Goal: Navigation & Orientation: Find specific page/section

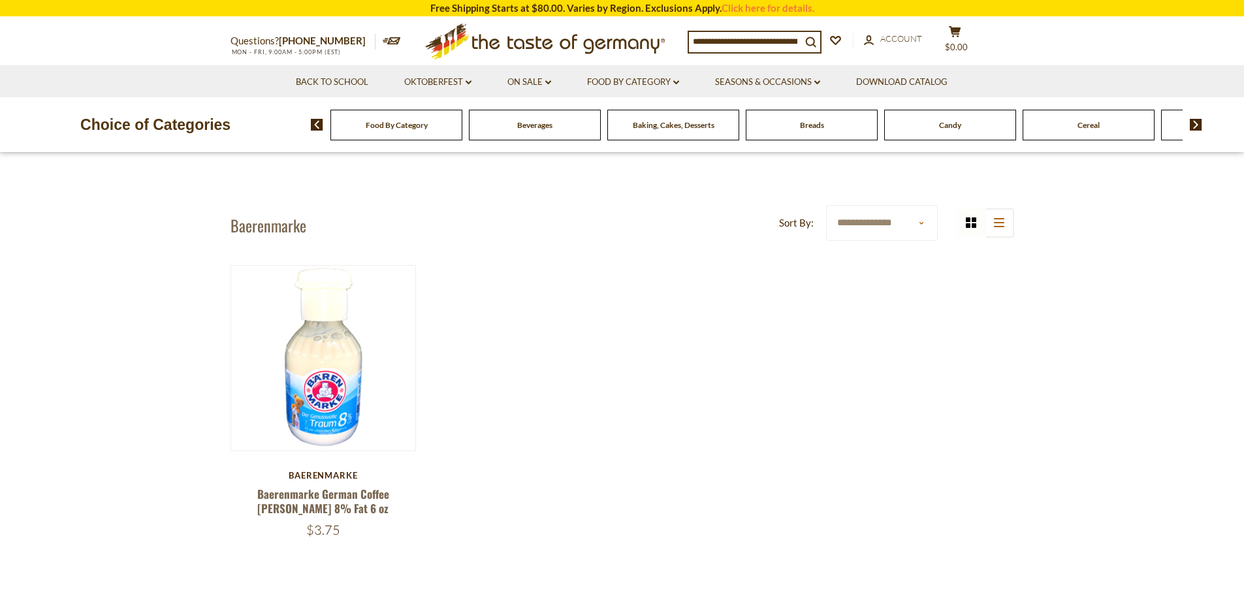
click at [462, 131] on div "Beverages" at bounding box center [396, 125] width 132 height 31
click at [462, 134] on div "Beverages" at bounding box center [396, 125] width 132 height 31
click at [409, 133] on div "Food By Category" at bounding box center [396, 125] width 132 height 31
click at [462, 131] on div "Candy" at bounding box center [396, 125] width 132 height 31
click at [1193, 124] on img at bounding box center [1196, 125] width 12 height 12
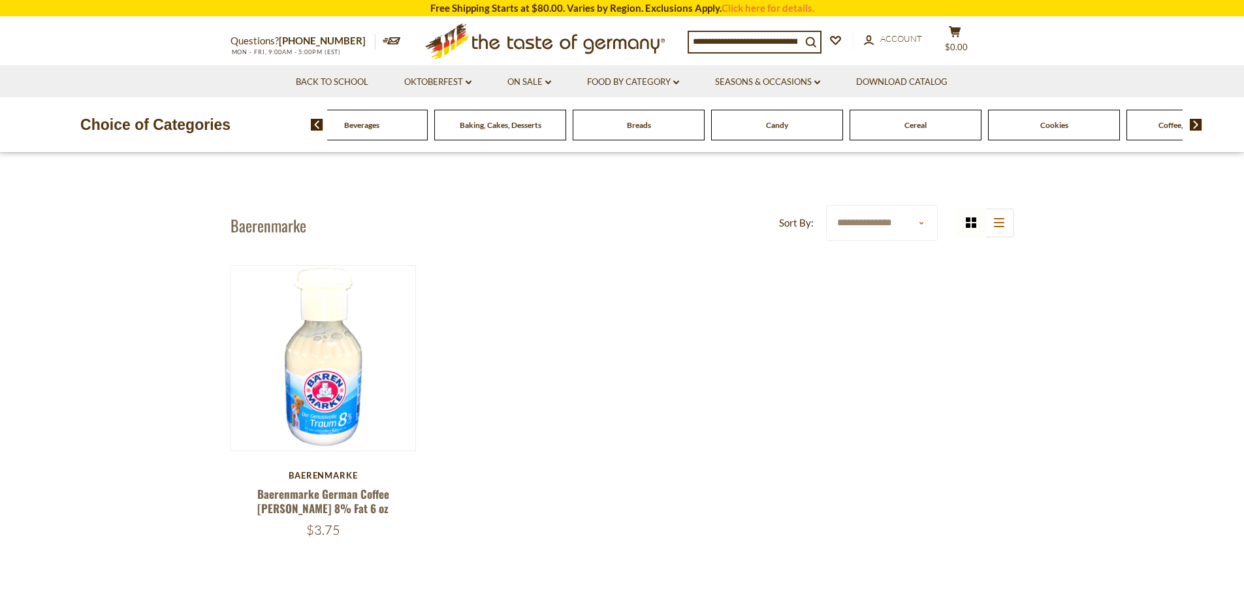
click at [1193, 124] on img at bounding box center [1196, 125] width 12 height 12
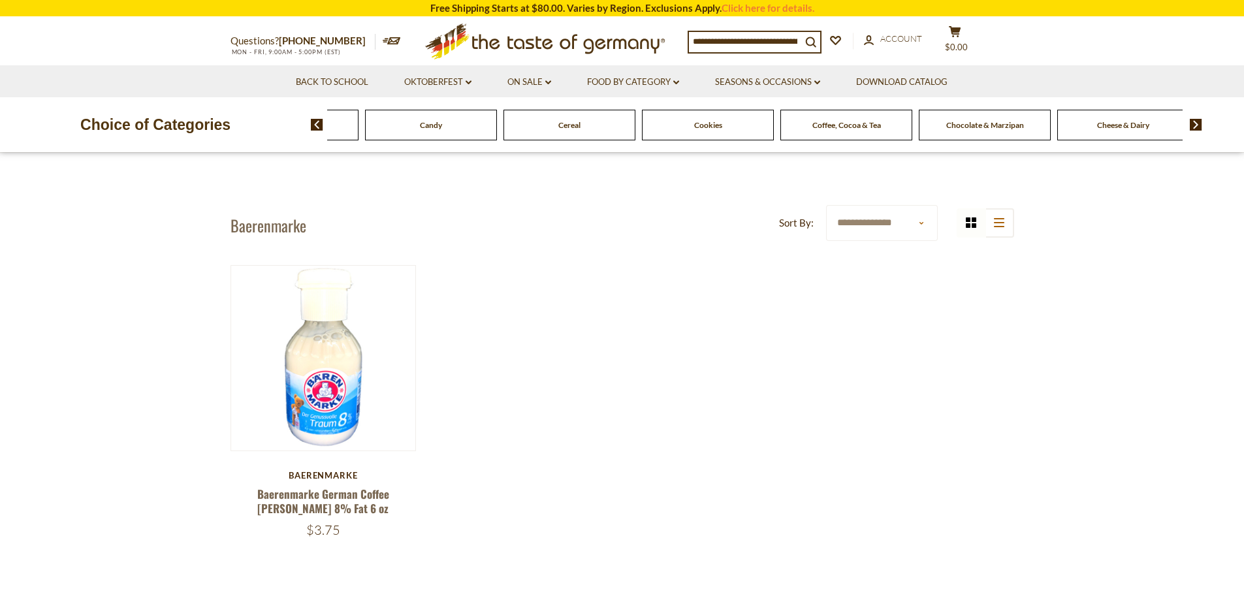
click at [428, 121] on span "Candy" at bounding box center [431, 125] width 22 height 10
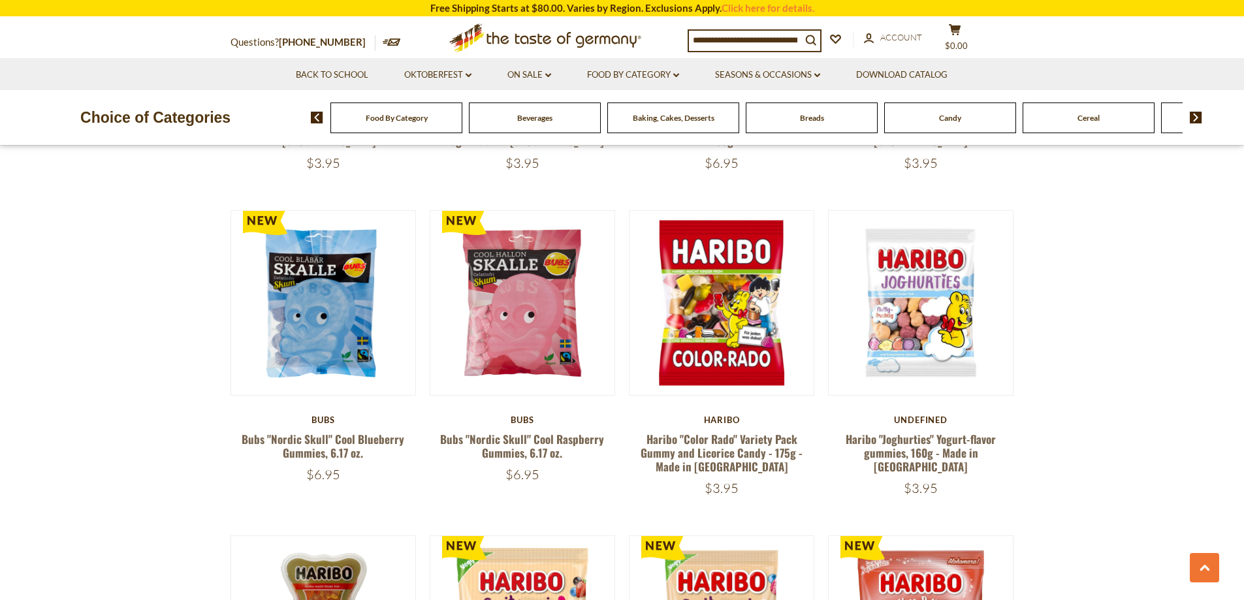
scroll to position [1698, 0]
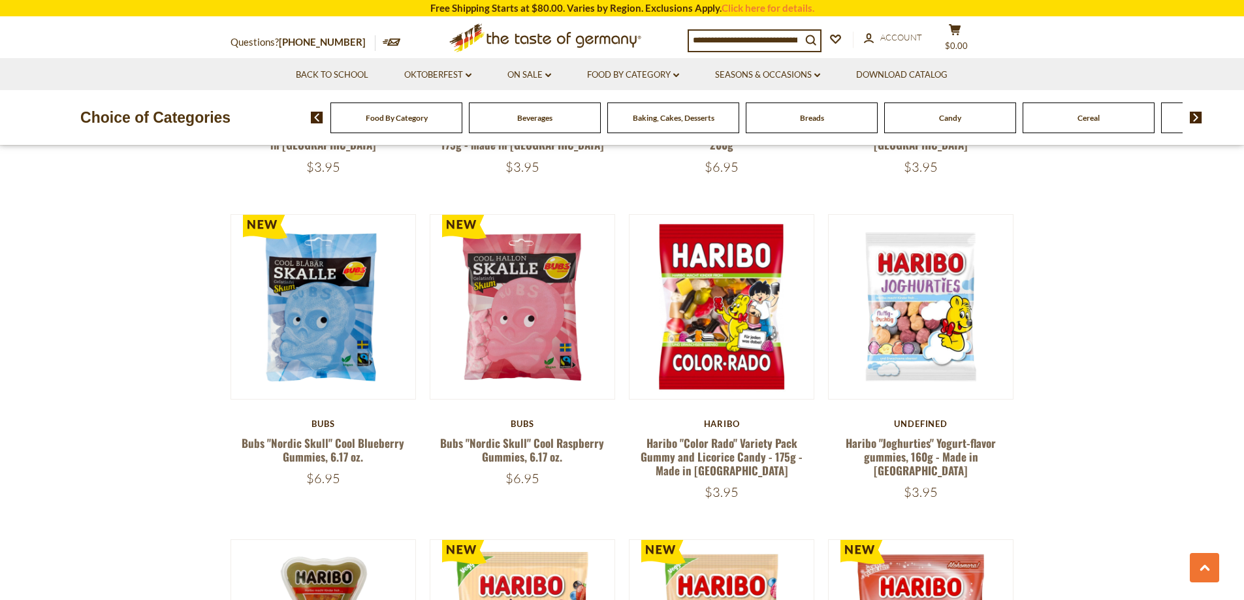
click at [952, 120] on span "Candy" at bounding box center [950, 118] width 22 height 10
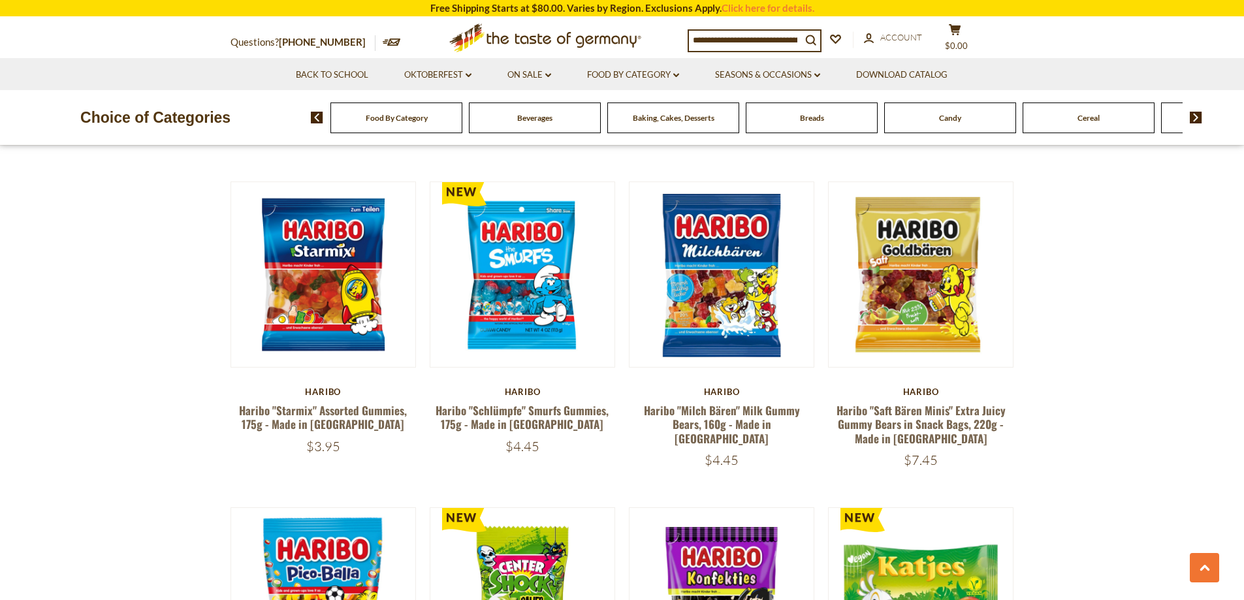
scroll to position [2416, 0]
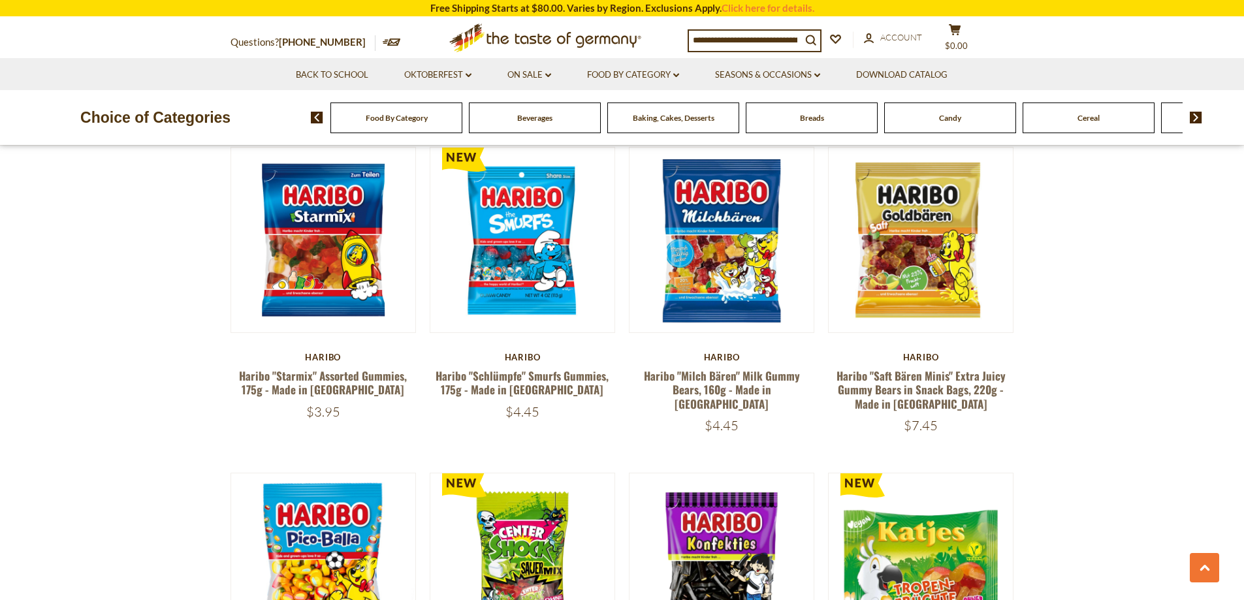
click at [462, 126] on div "Breads" at bounding box center [396, 118] width 132 height 31
click at [809, 116] on span "Breads" at bounding box center [806, 118] width 24 height 10
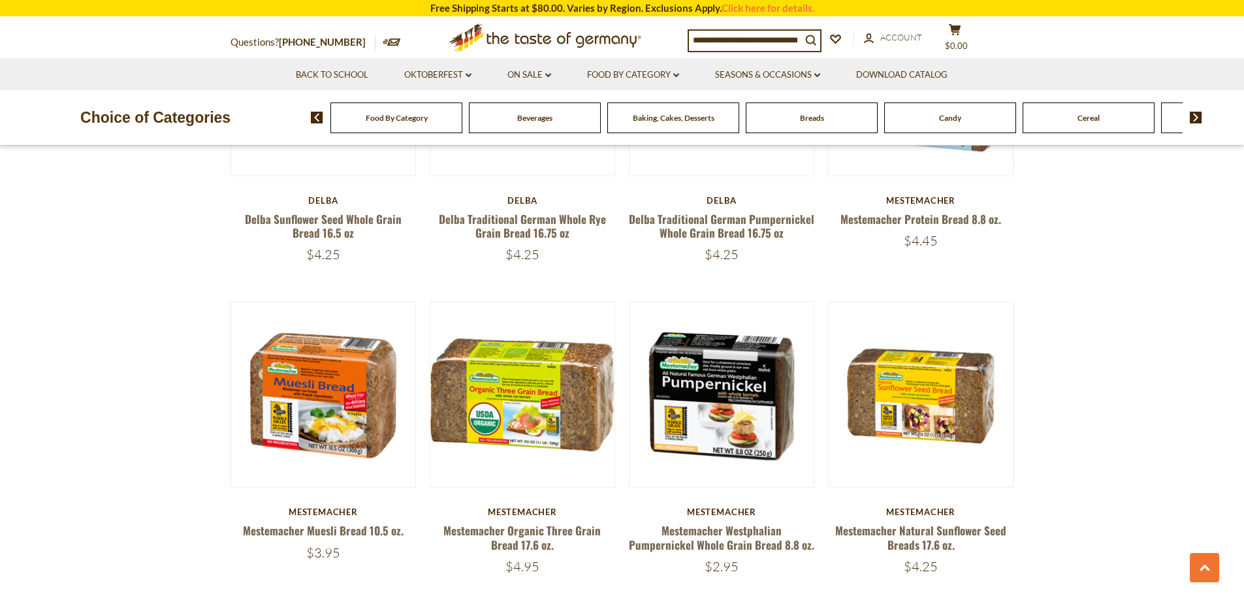
scroll to position [2482, 0]
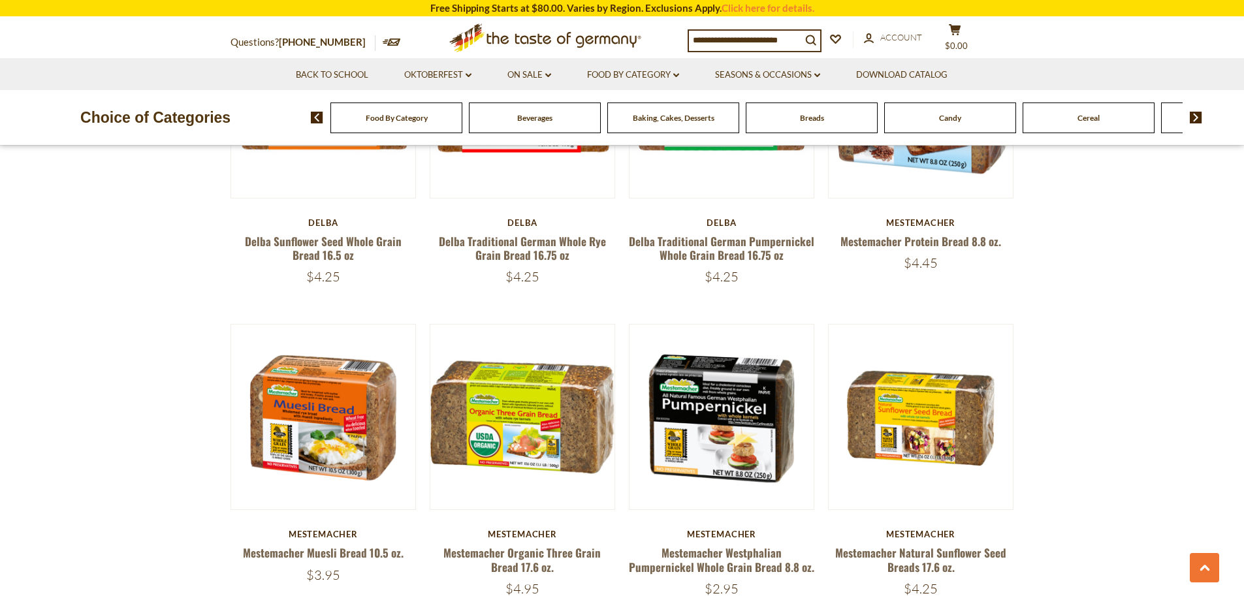
click at [647, 117] on span "Baking, Cakes, Desserts" at bounding box center [674, 118] width 82 height 10
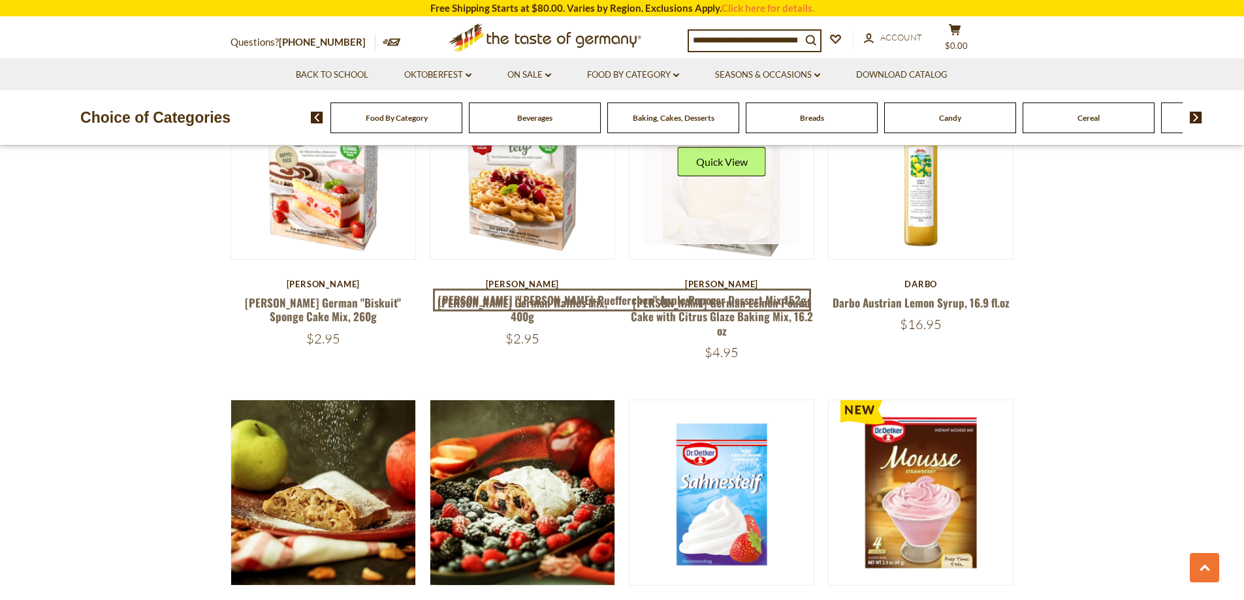
scroll to position [1829, 0]
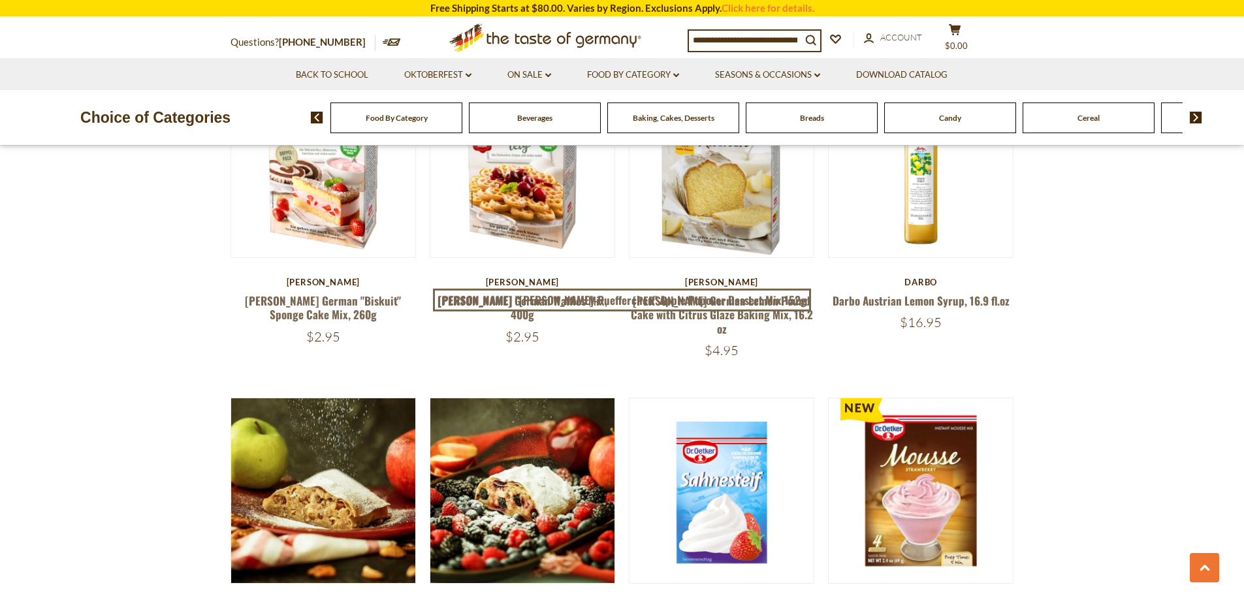
click at [462, 127] on div "Baking, Cakes, Desserts" at bounding box center [396, 118] width 132 height 31
click at [530, 122] on span "Beverages" at bounding box center [534, 118] width 35 height 10
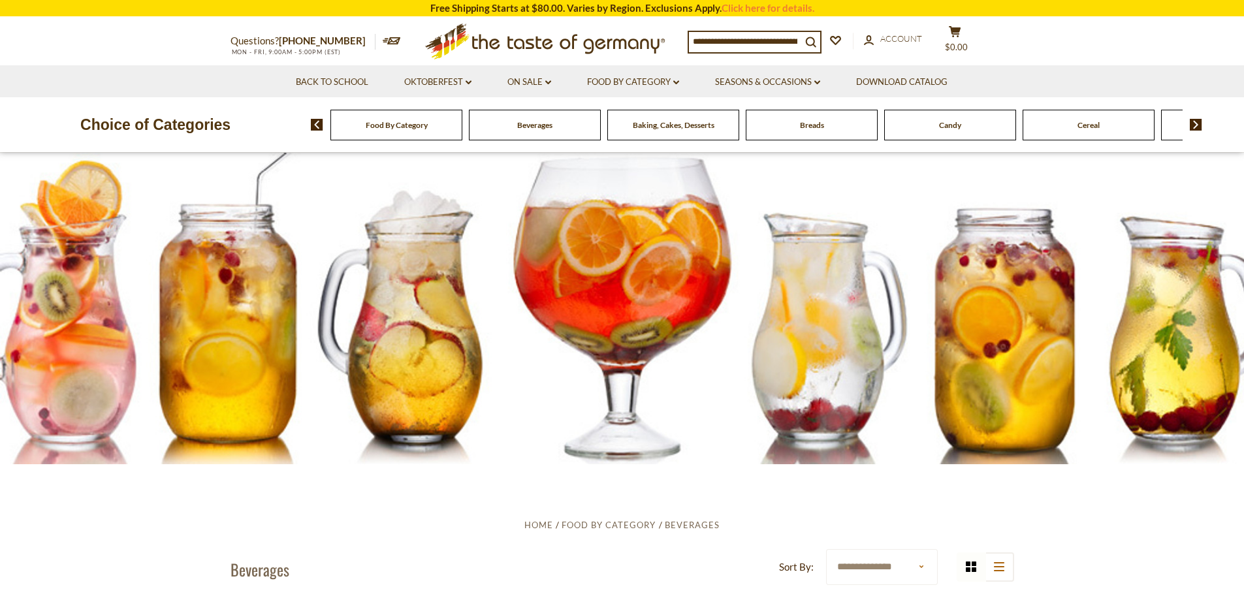
click at [401, 124] on span "Food By Category" at bounding box center [397, 125] width 62 height 10
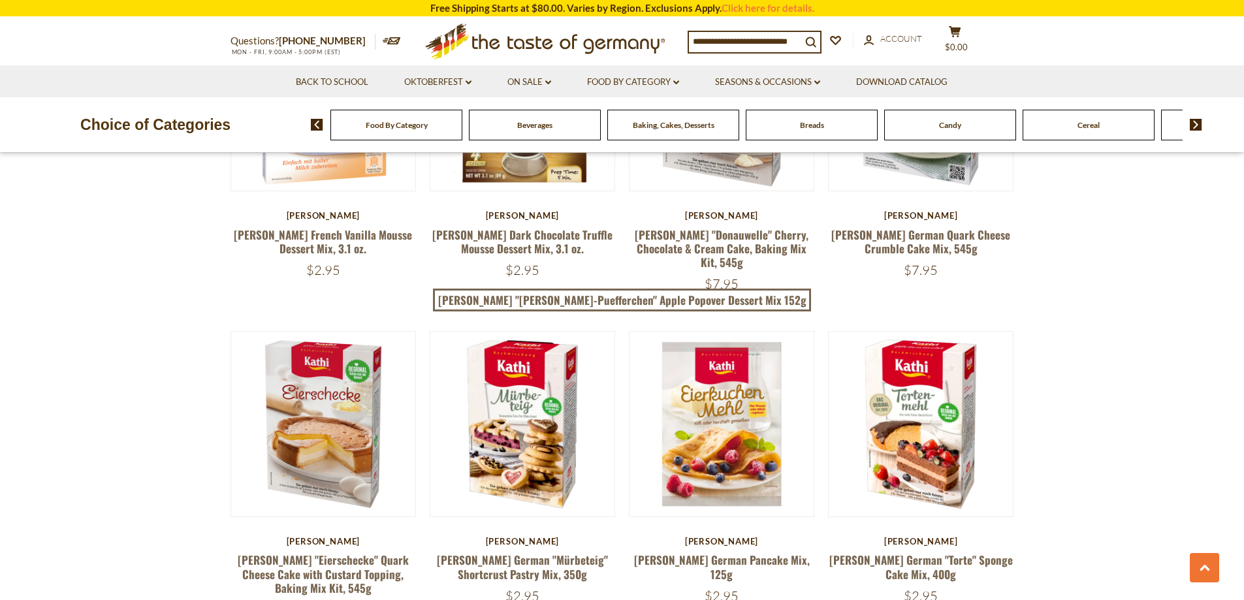
scroll to position [1829, 0]
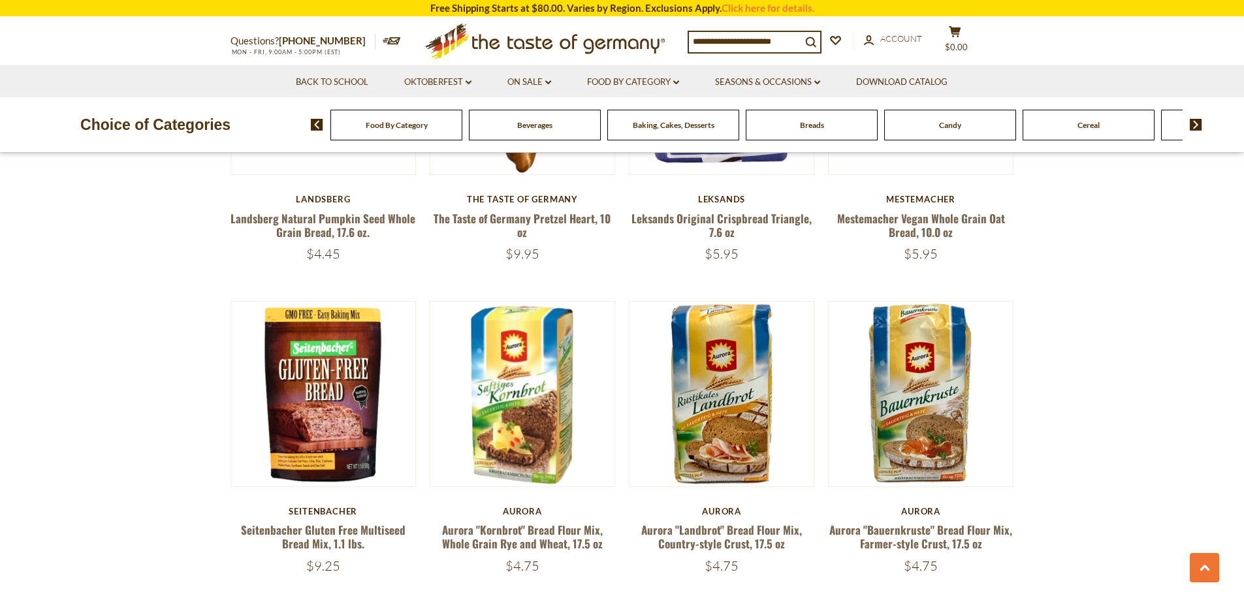
scroll to position [2431, 0]
